Goal: Transaction & Acquisition: Purchase product/service

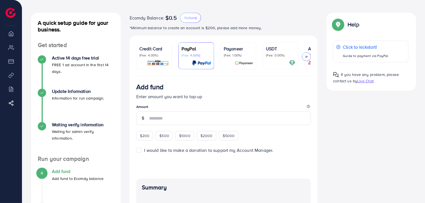
scroll to position [22, 0]
click at [172, 49] on ul "Credit Card (Fee: 4.00%) PayPal (Fee: 4.50%) Payoneer (Fee: 1.00%) USDT (Fee: 0…" at bounding box center [223, 59] width 175 height 34
click at [166, 49] on p "Credit Card" at bounding box center [153, 48] width 29 height 7
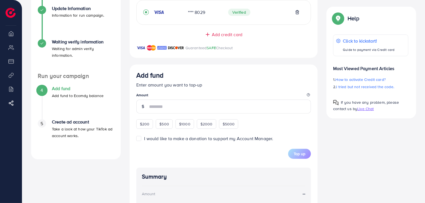
scroll to position [108, 0]
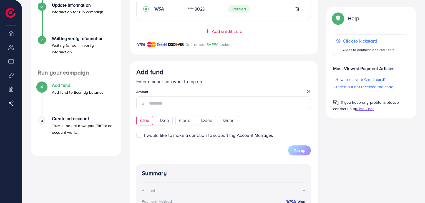
click at [142, 120] on span "$200" at bounding box center [145, 121] width 10 height 6
type input "***"
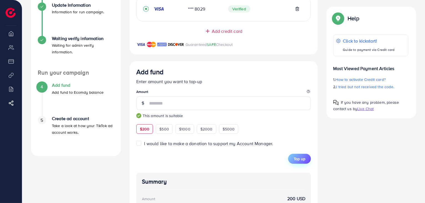
click at [300, 161] on span "Top up" at bounding box center [300, 159] width 12 height 6
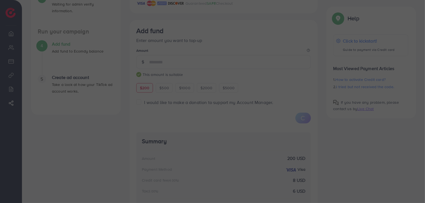
scroll to position [183, 0]
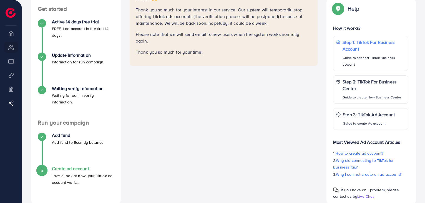
scroll to position [70, 0]
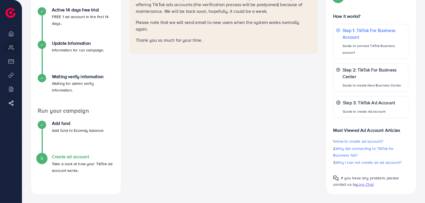
click at [60, 162] on p "Take a look at how your TikTok ad account works." at bounding box center [83, 166] width 62 height 13
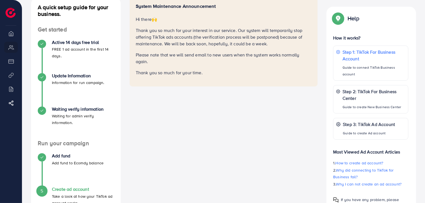
scroll to position [37, 0]
click at [60, 160] on p "Add fund to Ecomdy balance" at bounding box center [78, 162] width 52 height 7
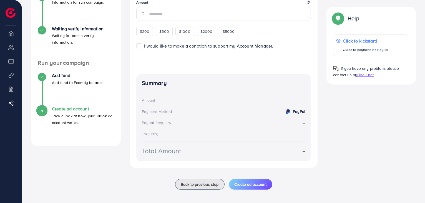
scroll to position [118, 0]
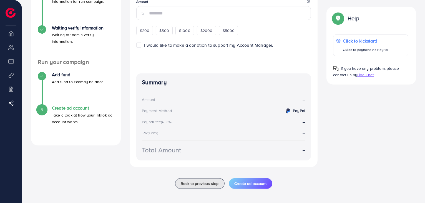
click at [13, 89] on li "Billing" at bounding box center [11, 88] width 22 height 11
click at [8, 11] on img at bounding box center [11, 13] width 10 height 10
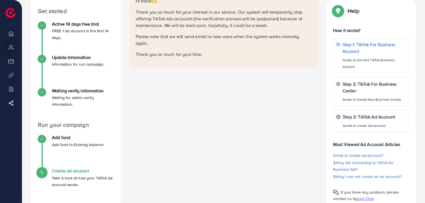
scroll to position [70, 0]
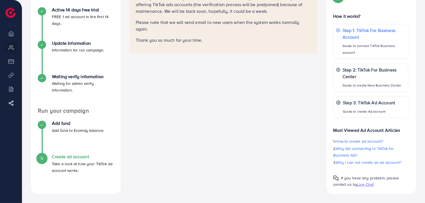
click at [79, 167] on p "Take a look at how your TikTok ad account works." at bounding box center [83, 166] width 62 height 13
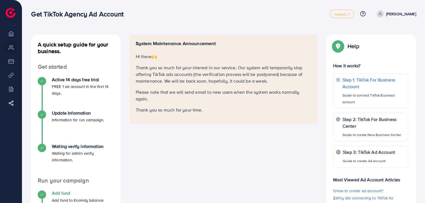
click at [90, 191] on h4 "Add fund" at bounding box center [78, 192] width 52 height 5
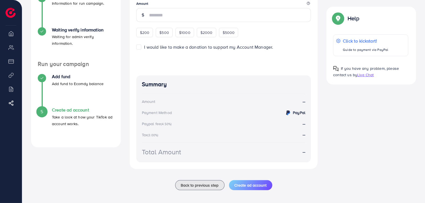
scroll to position [120, 0]
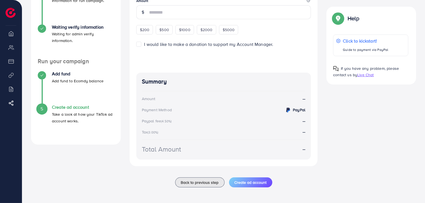
click at [69, 108] on h4 "Create ad account" at bounding box center [83, 106] width 62 height 5
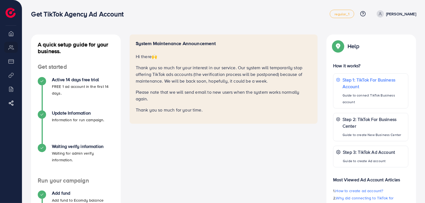
drag, startPoint x: 135, startPoint y: 45, endPoint x: 204, endPoint y: 114, distance: 97.3
click at [204, 114] on div "System Maintenance Announcement Hi there 🙌 Thank you so much for your interest …" at bounding box center [224, 78] width 188 height 89
copy div "System Maintenance Announcement Hi there 🙌 Thank you so much for your interest …"
click at [142, 127] on div "System Maintenance Announcement Hi there 🙌 Thank you so much for your interest …" at bounding box center [223, 148] width 197 height 229
click at [10, 50] on li "My ad accounts" at bounding box center [11, 47] width 22 height 11
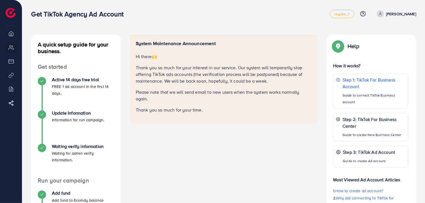
click at [10, 34] on li "Overview" at bounding box center [11, 33] width 22 height 11
click at [13, 78] on li "Product Links" at bounding box center [11, 74] width 22 height 11
click at [10, 87] on li "Billing" at bounding box center [11, 88] width 22 height 11
